Goal: Task Accomplishment & Management: Complete application form

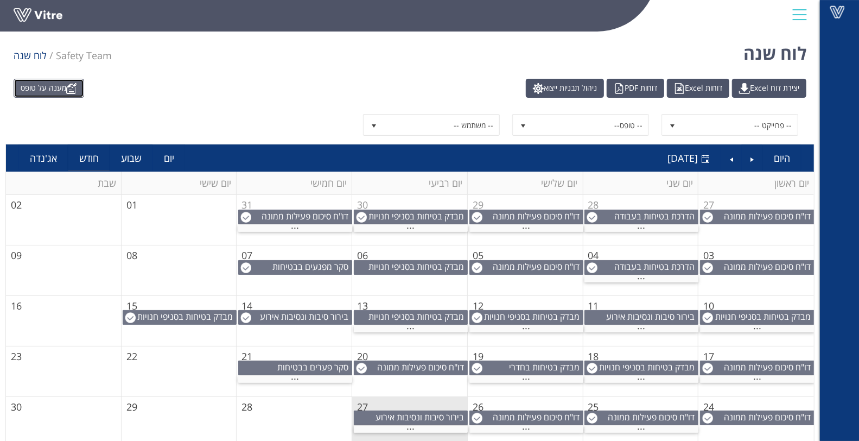
click at [62, 85] on link "מענה על טופס" at bounding box center [49, 88] width 71 height 19
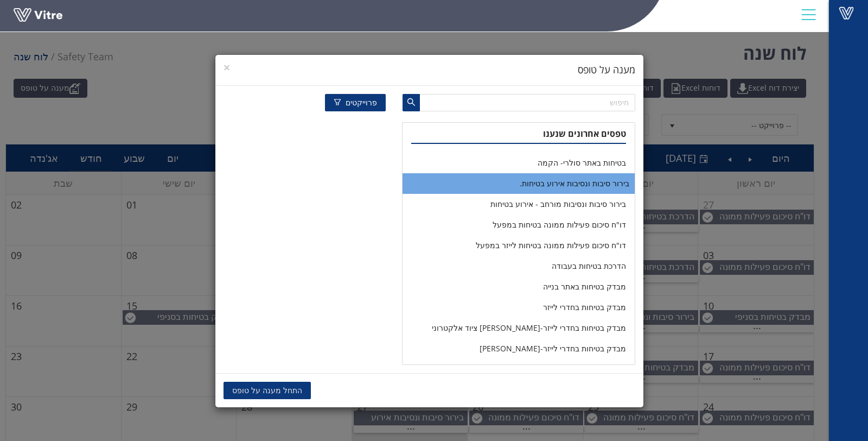
click at [604, 186] on li "בירור סיבות ונסיבות אירוע בטיחות." at bounding box center [519, 183] width 233 height 21
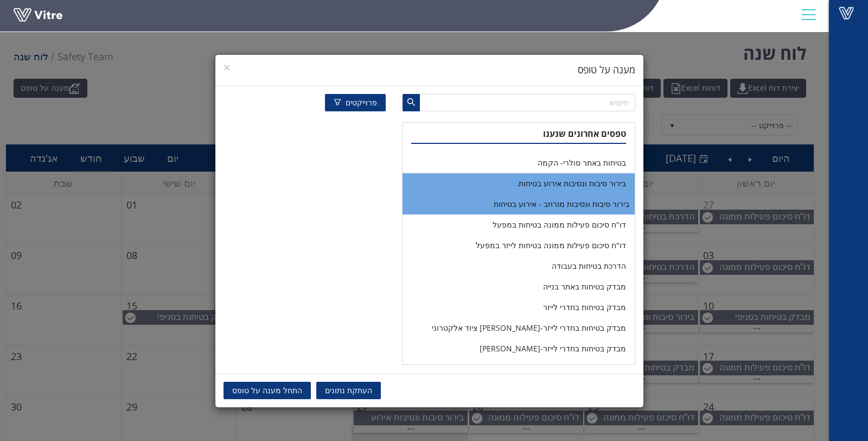
click at [587, 207] on li "בירור סיבות ונסיבות מורחב - אירוע בטיחות" at bounding box center [519, 204] width 233 height 21
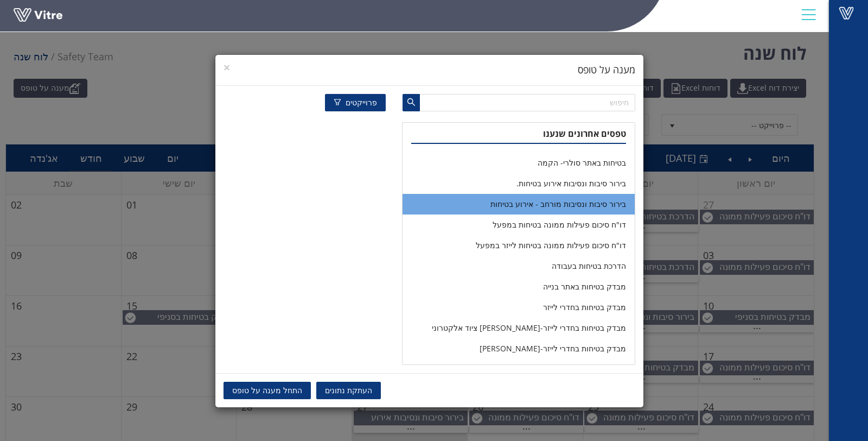
click at [274, 393] on span "התחל מענה על טופס" at bounding box center [267, 390] width 70 height 12
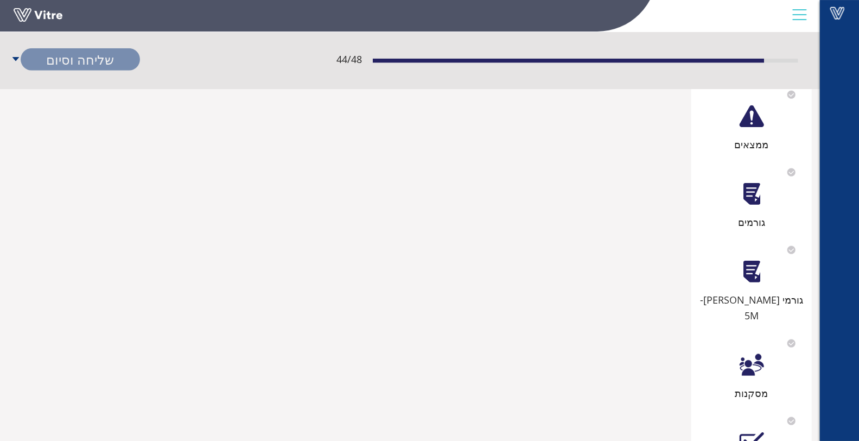
scroll to position [627, 0]
click at [764, 251] on div "גורמי [PERSON_NAME]- 5M" at bounding box center [752, 277] width 110 height 85
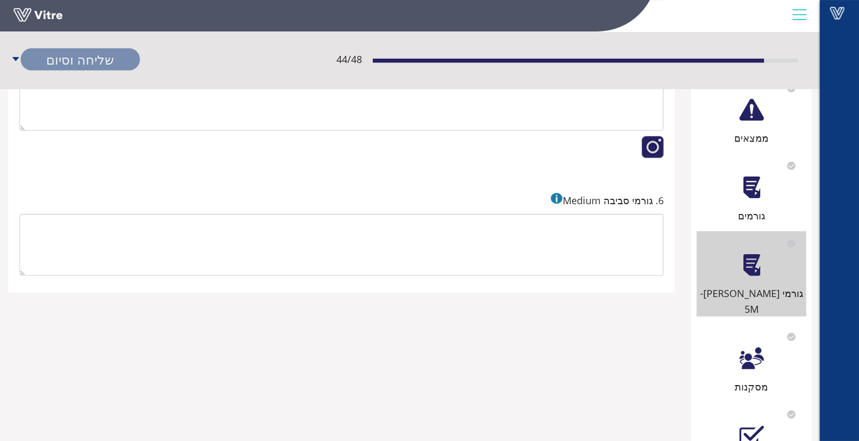
scroll to position [548, 0]
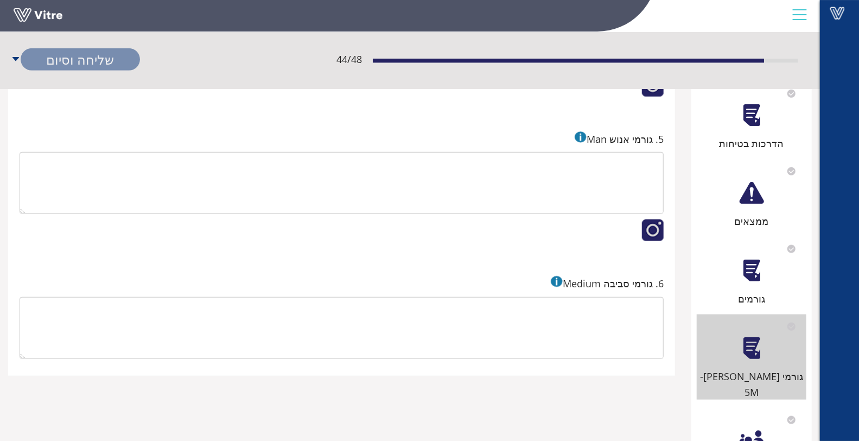
click at [756, 258] on div at bounding box center [751, 270] width 24 height 24
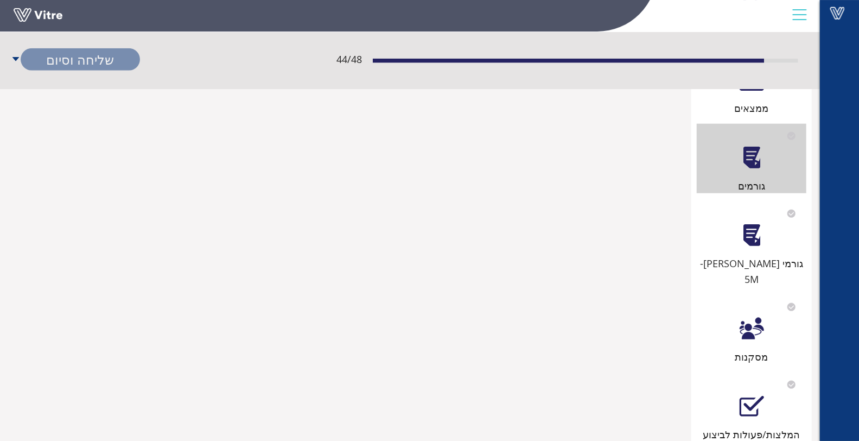
scroll to position [662, 0]
click at [762, 224] on div at bounding box center [751, 234] width 24 height 24
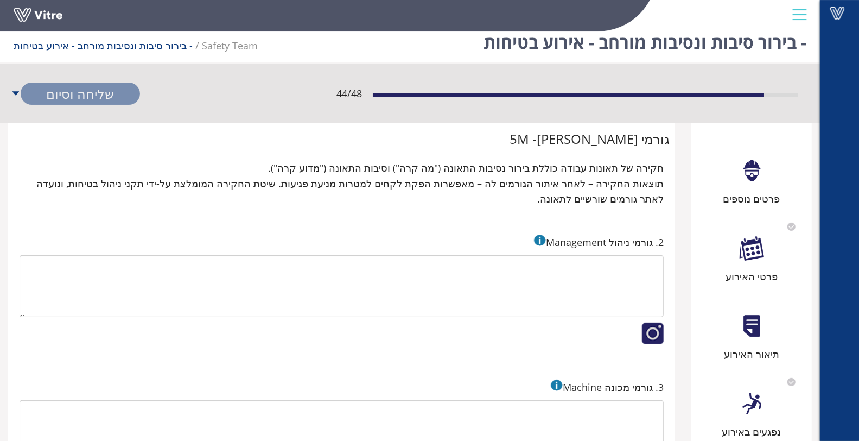
scroll to position [10, 0]
